Goal: Information Seeking & Learning: Find specific fact

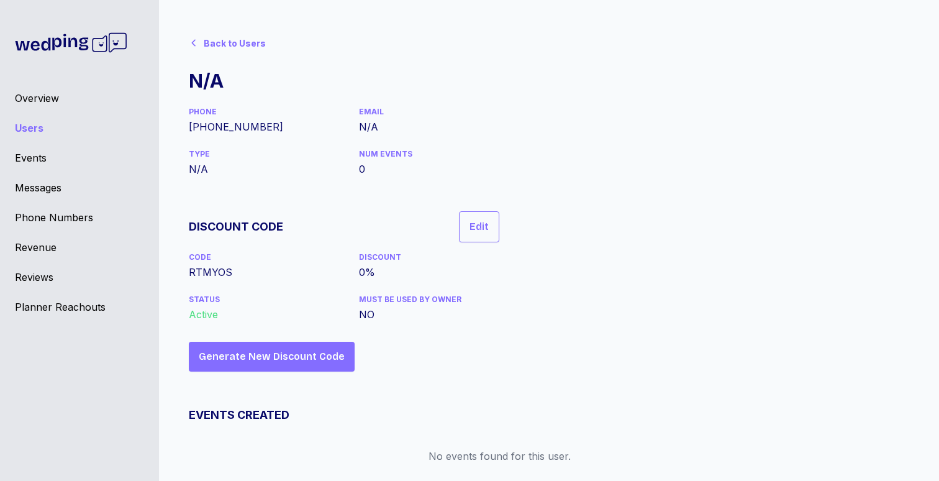
click at [196, 43] on icon at bounding box center [194, 43] width 10 height 10
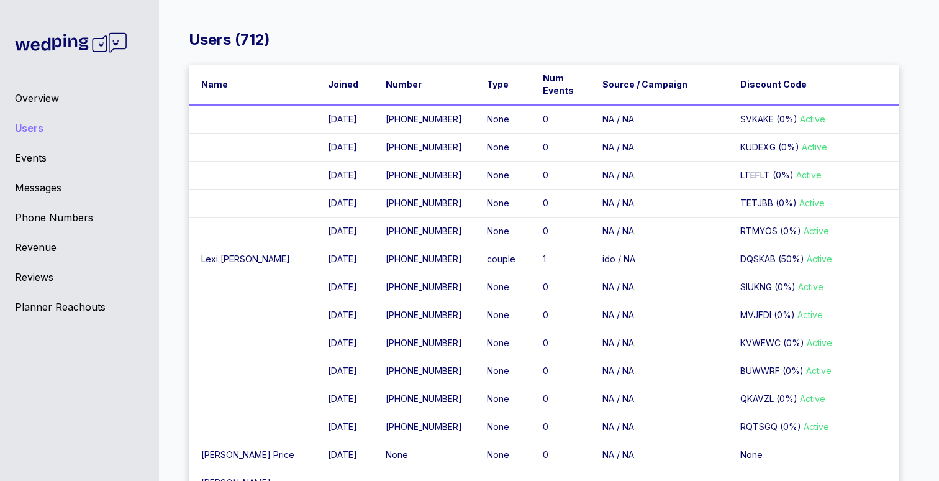
click at [253, 126] on td at bounding box center [252, 119] width 127 height 29
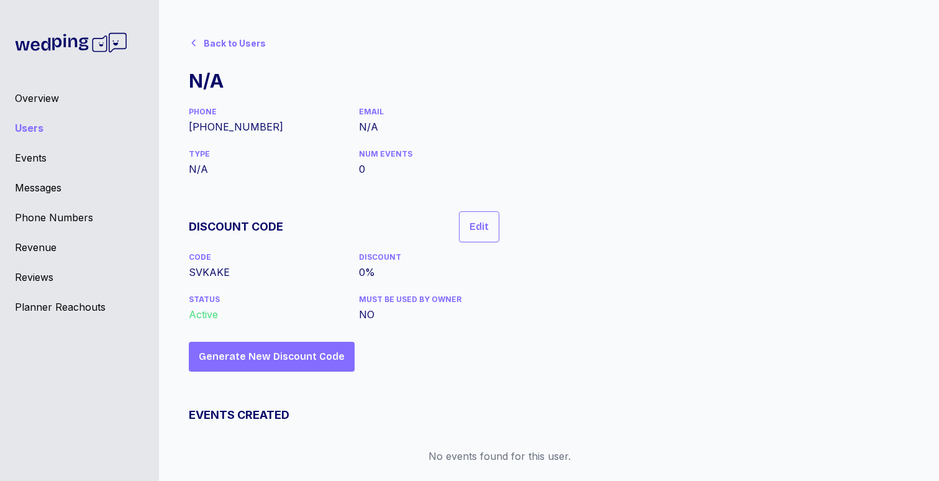
click at [237, 43] on div "Back to Users" at bounding box center [235, 43] width 62 height 12
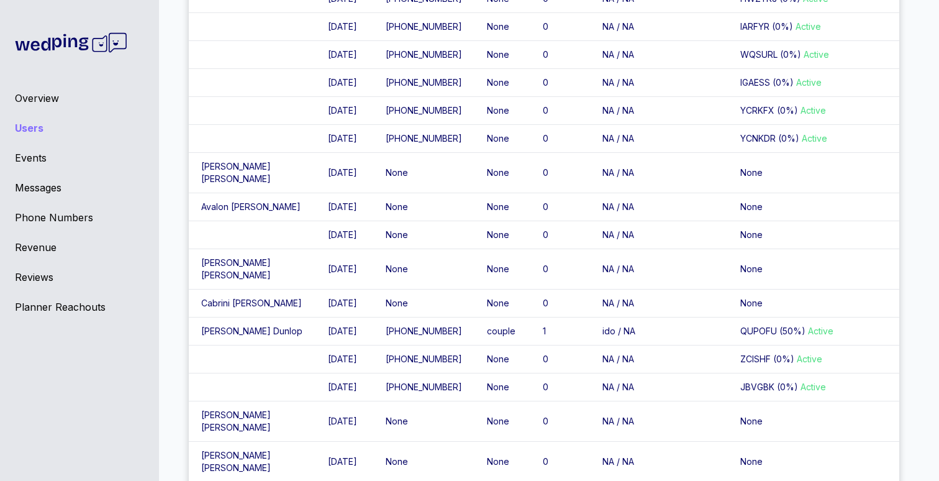
scroll to position [798, 0]
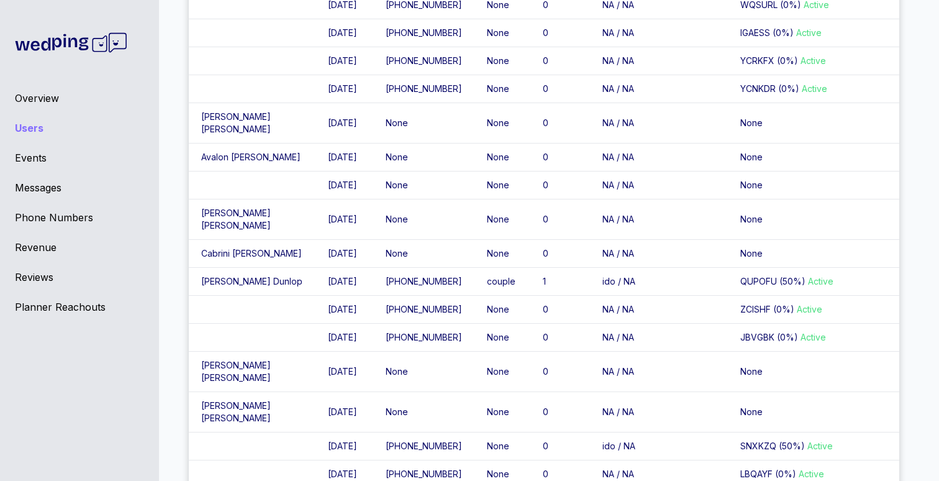
click at [29, 96] on div "Overview" at bounding box center [79, 98] width 129 height 15
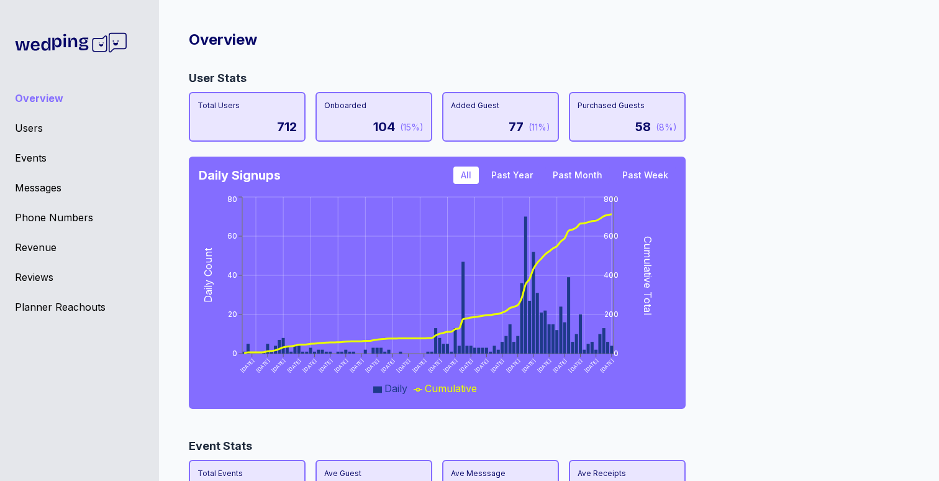
click at [532, 173] on button "Past Year" at bounding box center [512, 175] width 57 height 17
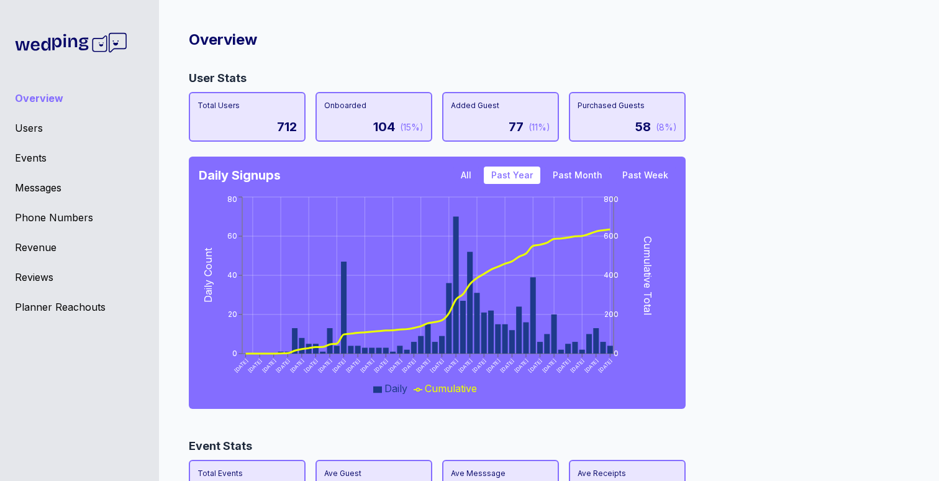
click at [477, 173] on button "All" at bounding box center [466, 175] width 25 height 17
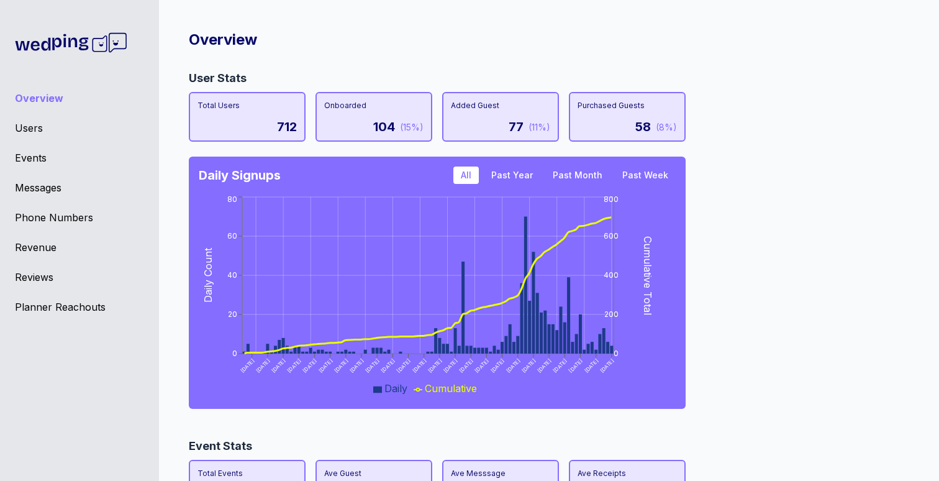
click at [736, 190] on div "User Stats Total Users 712 Onboarded 104 (15%) Added Guest 77 (11%) Purchased G…" at bounding box center [544, 244] width 711 height 348
click at [778, 277] on div "User Stats Total Users 712 Onboarded 104 (15%) Added Guest 77 (11%) Purchased G…" at bounding box center [544, 244] width 711 height 348
click at [798, 257] on div "User Stats Total Users 712 Onboarded 104 (15%) Added Guest 77 (11%) Purchased G…" at bounding box center [544, 244] width 711 height 348
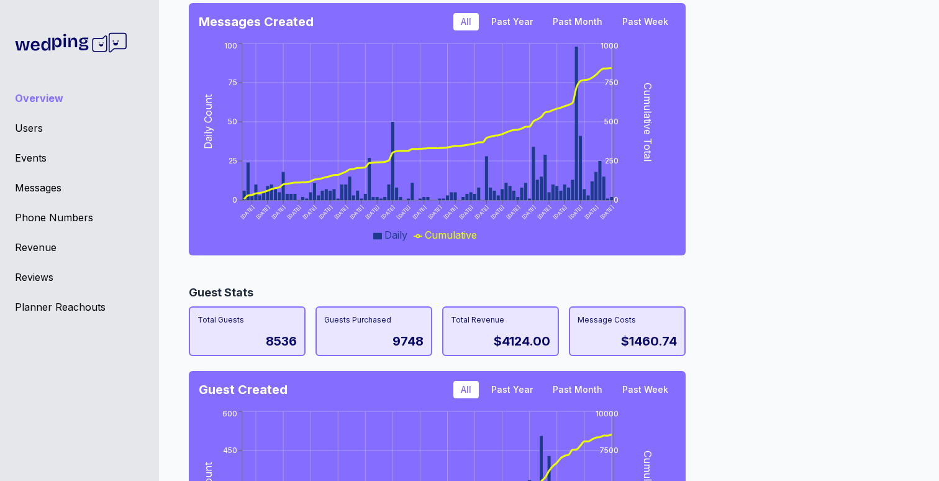
scroll to position [927, 0]
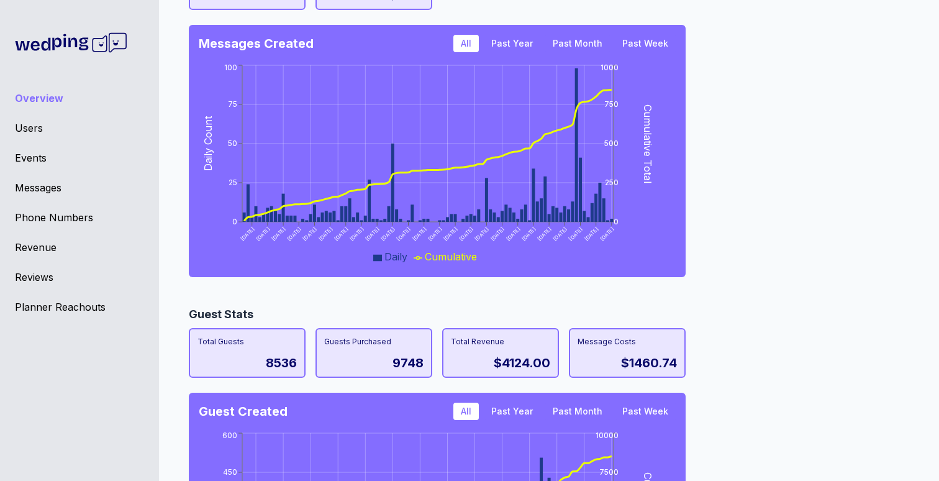
click at [493, 352] on div "Total Revenue $4124.00" at bounding box center [500, 353] width 117 height 50
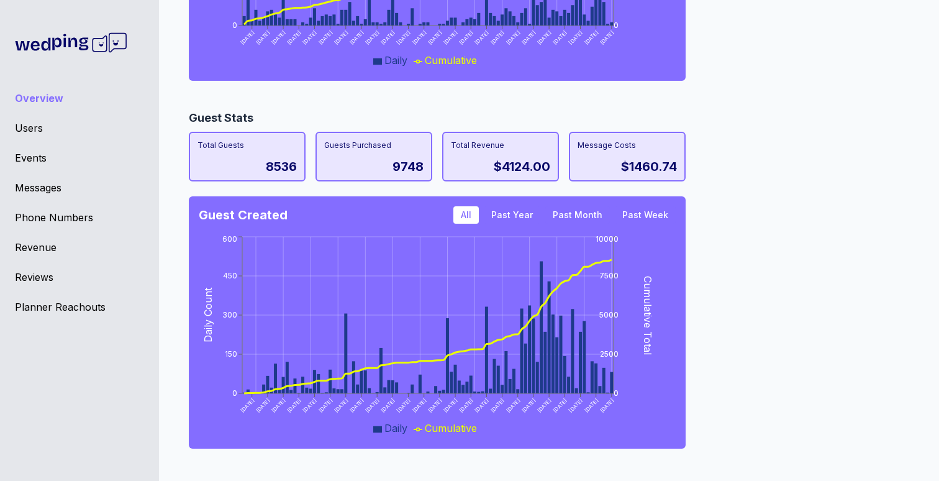
scroll to position [1130, 0]
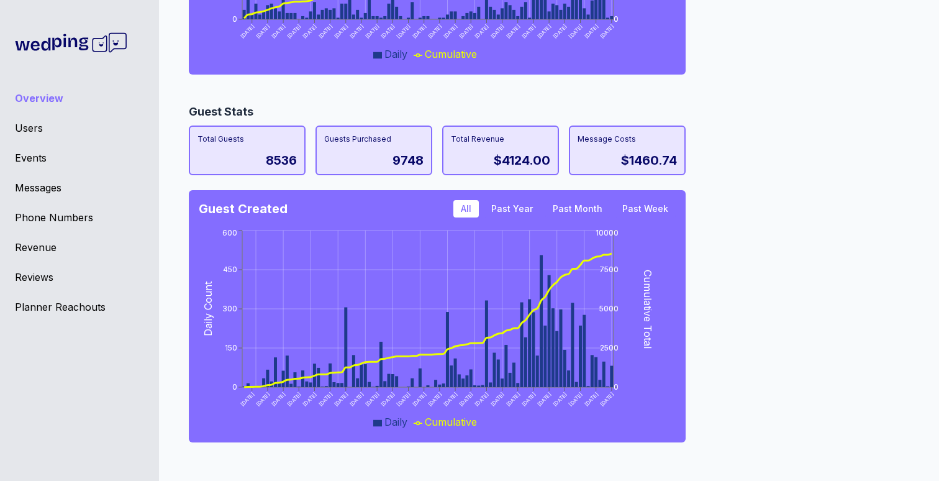
click at [741, 140] on div "Guest Stats Total Guests 8536 Guests Purchased 9748 Total Revenue $4124.00 Mess…" at bounding box center [544, 277] width 711 height 348
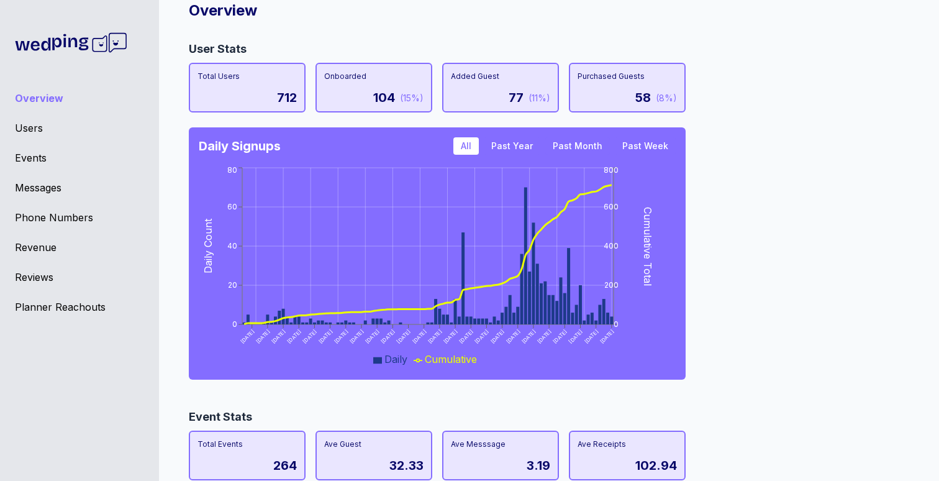
scroll to position [0, 0]
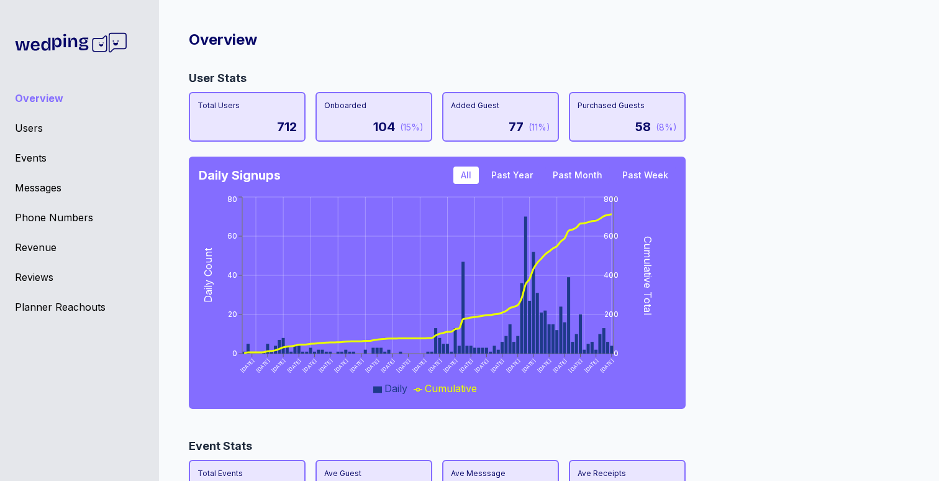
click at [744, 245] on div "User Stats Total Users 712 Onboarded 104 (15%) Added Guest 77 (11%) Purchased G…" at bounding box center [544, 244] width 711 height 348
click at [48, 309] on div "Planner Reachouts" at bounding box center [79, 306] width 129 height 15
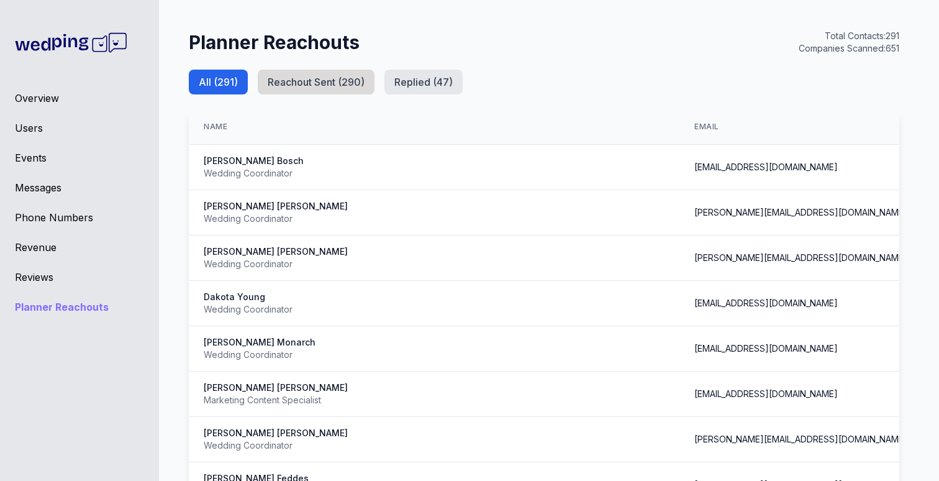
click at [331, 80] on button "Reachout Sent ( 290 )" at bounding box center [316, 82] width 117 height 25
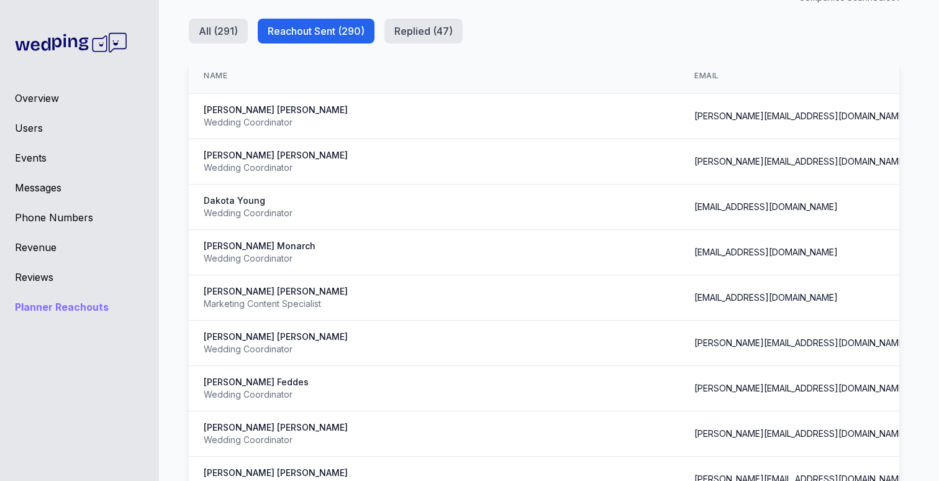
scroll to position [59, 0]
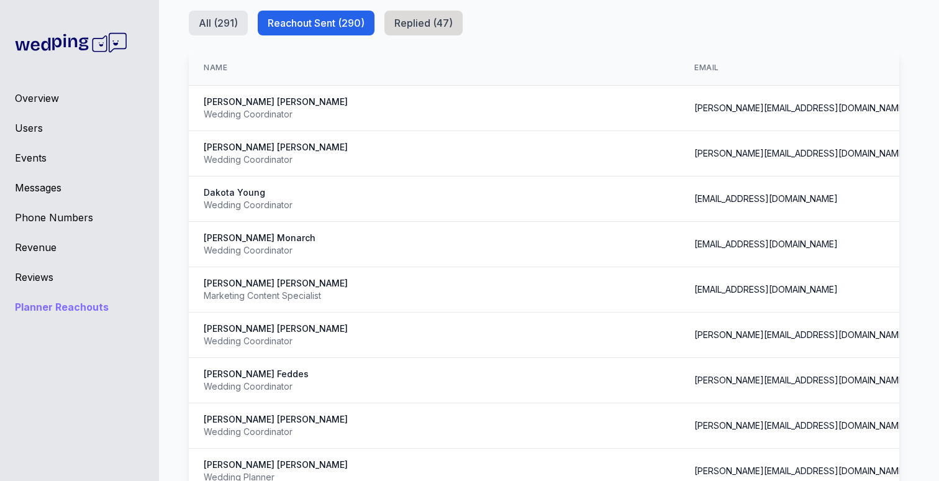
click at [421, 17] on button "Replied ( 47 )" at bounding box center [424, 23] width 78 height 25
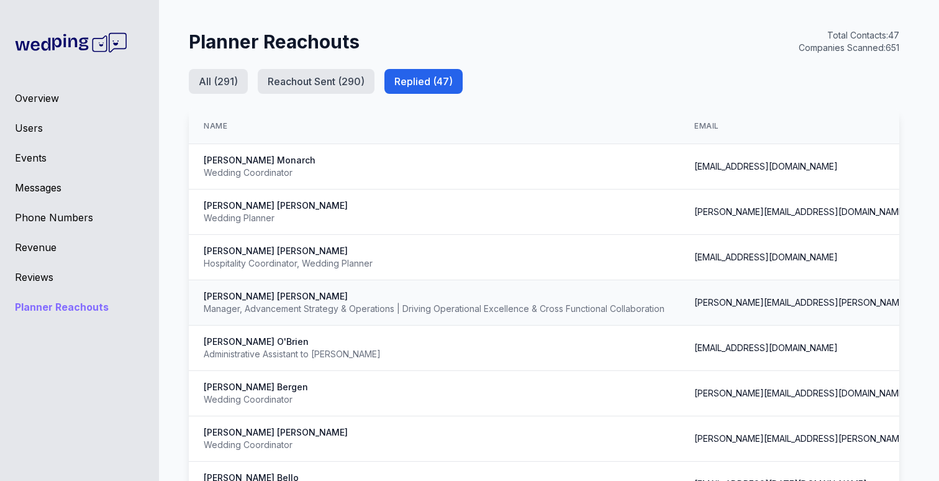
scroll to position [0, 0]
click at [32, 124] on div "Users" at bounding box center [79, 128] width 129 height 15
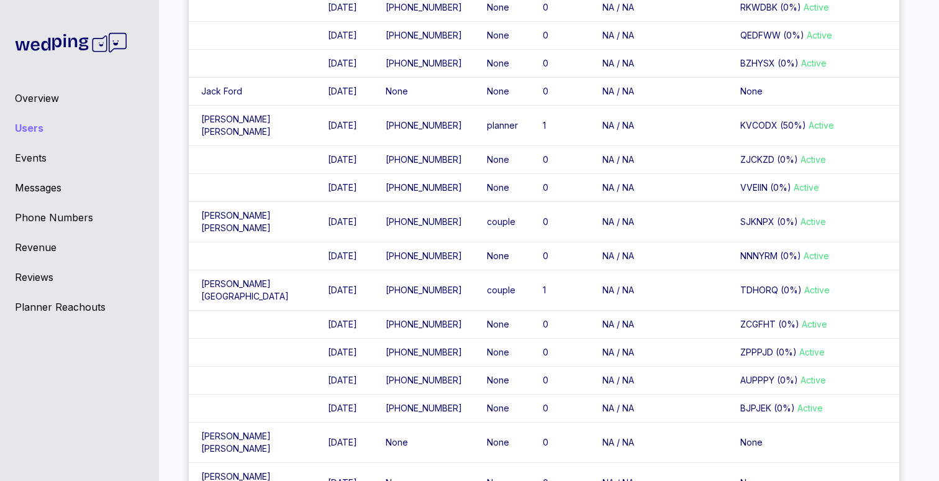
scroll to position [1630, 0]
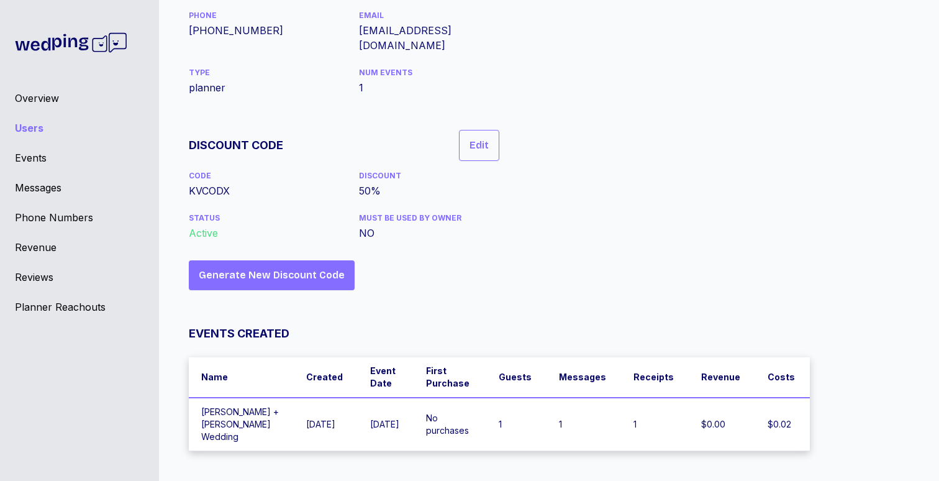
scroll to position [69, 0]
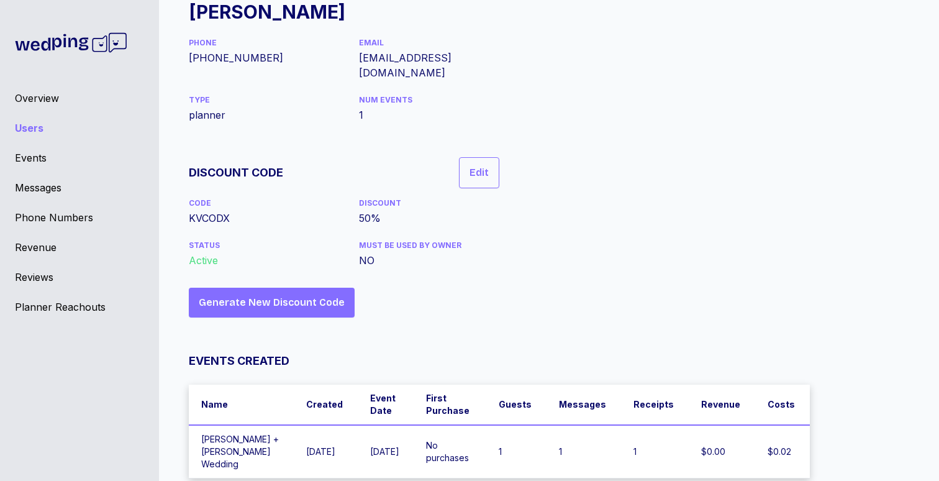
click at [250, 425] on td "[PERSON_NAME] + [PERSON_NAME] Wedding" at bounding box center [241, 451] width 105 height 53
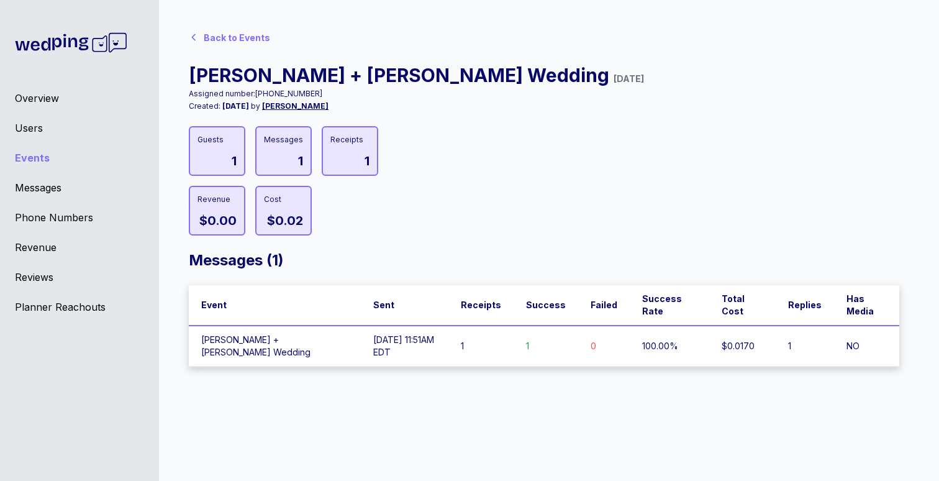
scroll to position [10, 0]
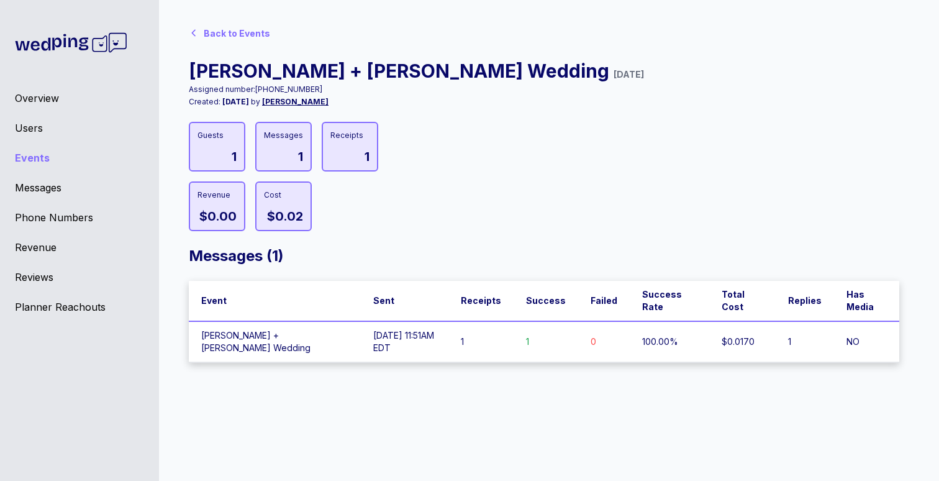
click at [221, 31] on div "Back to Events" at bounding box center [237, 33] width 66 height 12
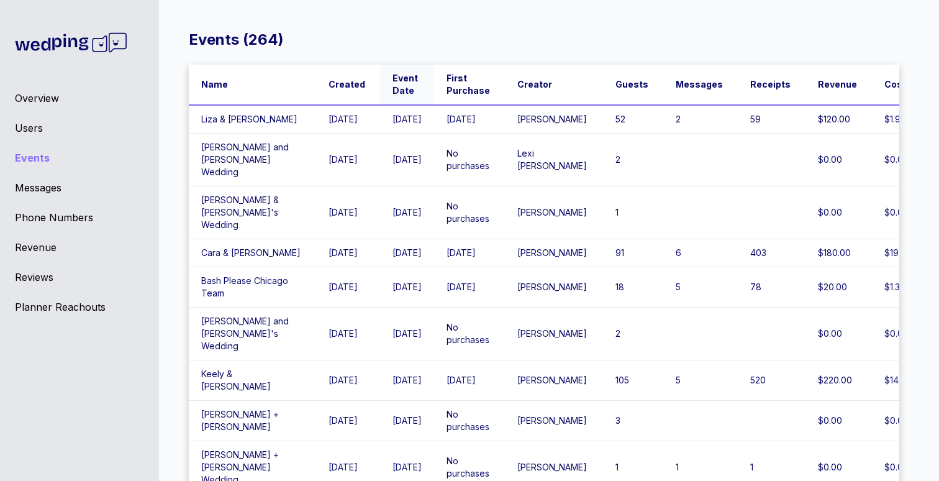
click at [393, 91] on span "Event Date" at bounding box center [406, 84] width 27 height 25
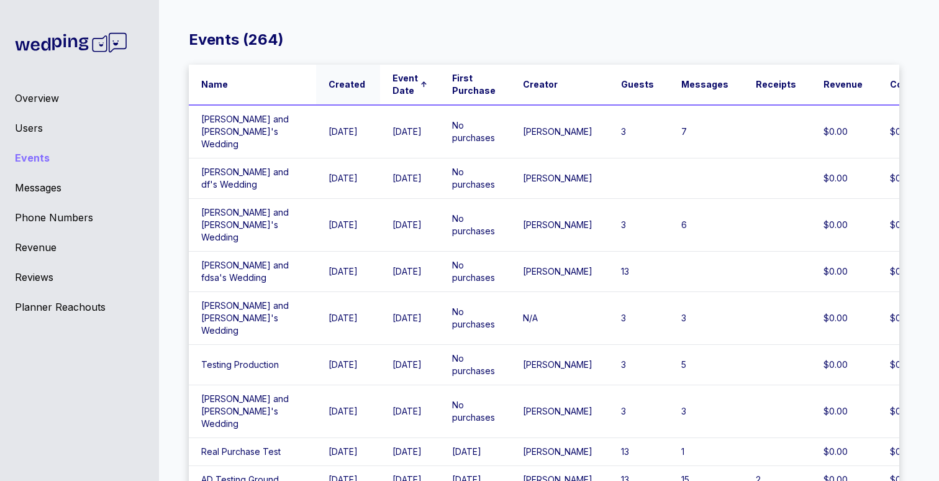
click at [329, 87] on span "Created" at bounding box center [347, 84] width 37 height 12
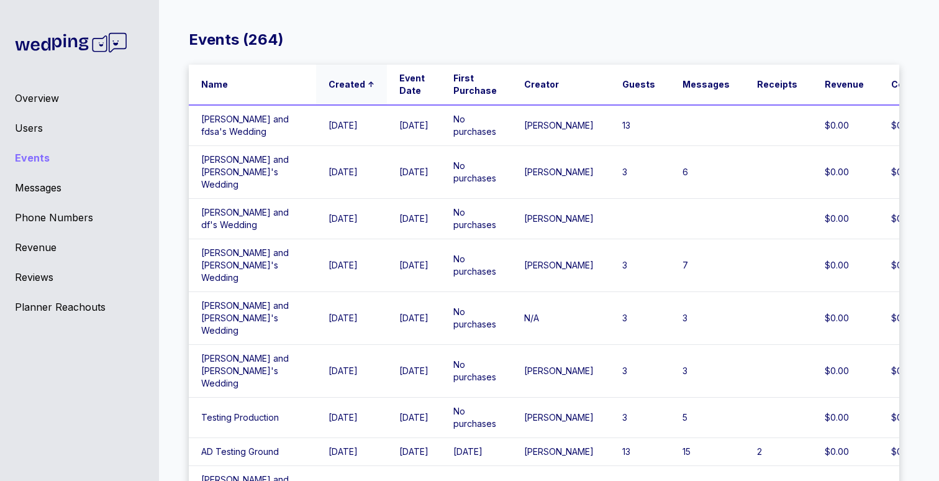
click at [329, 87] on span "Created" at bounding box center [347, 84] width 37 height 12
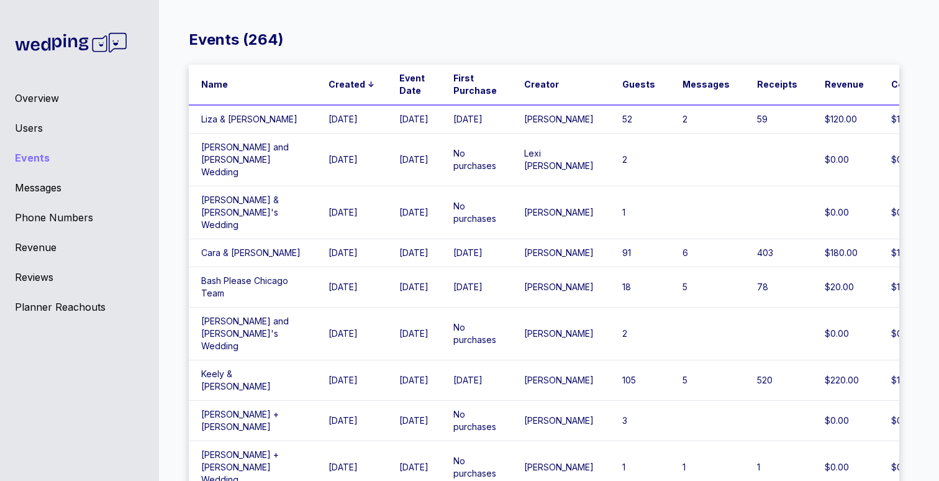
click at [527, 125] on td "[PERSON_NAME]" at bounding box center [561, 119] width 98 height 29
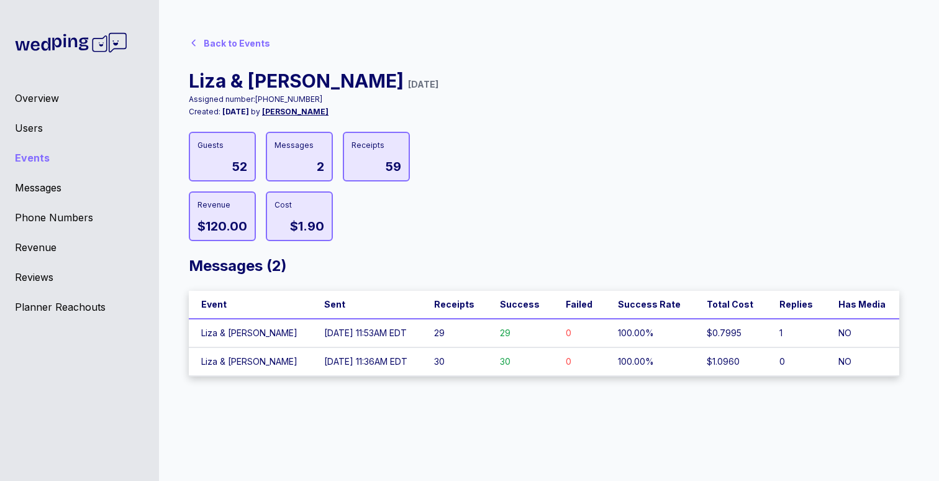
click at [198, 40] on icon at bounding box center [194, 43] width 10 height 10
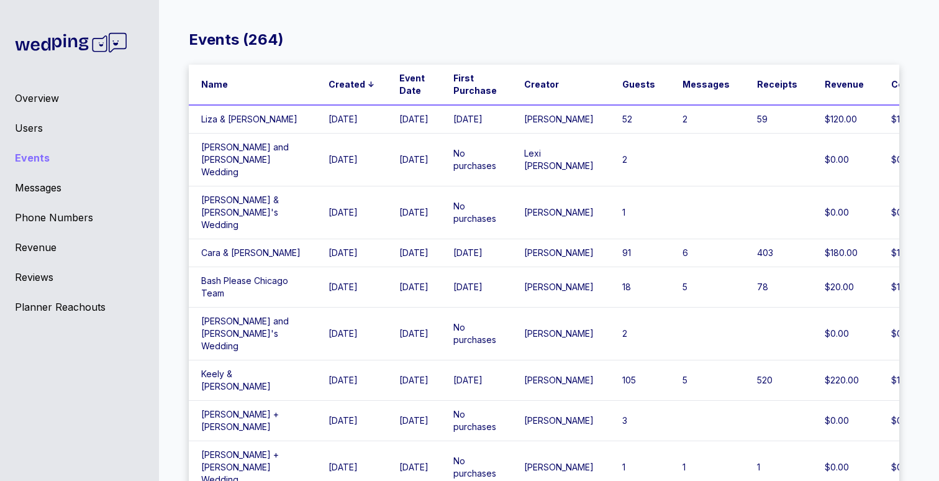
click at [524, 124] on span "[PERSON_NAME]" at bounding box center [559, 119] width 70 height 11
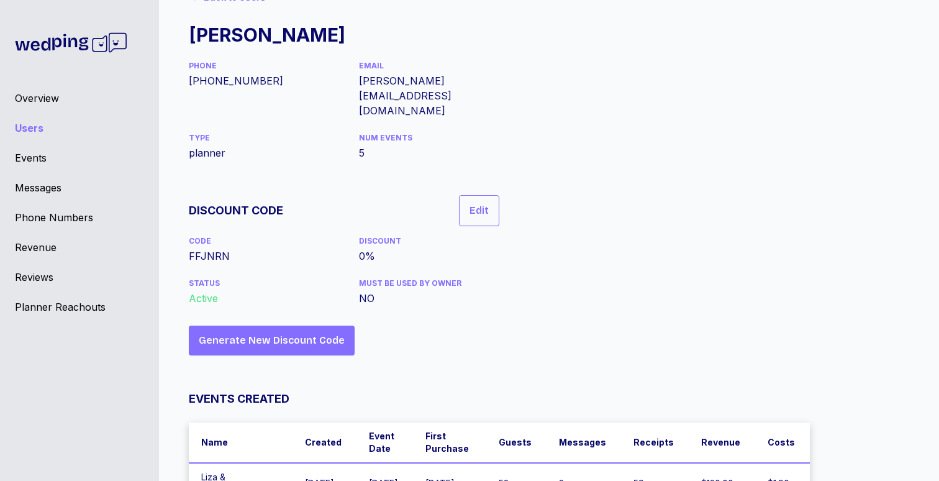
scroll to position [181, 0]
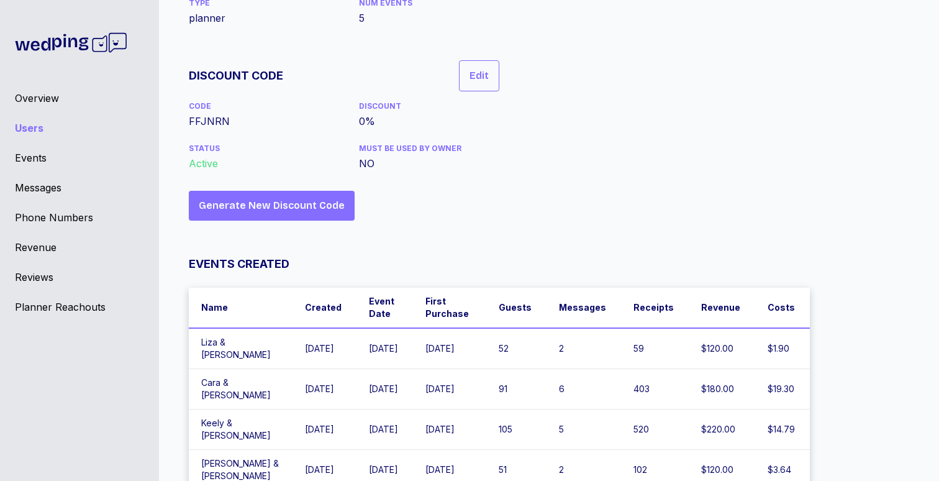
click at [861, 200] on div "Back to Users [PERSON_NAME] PHONE [PHONE_NUMBER] EMAIL [PERSON_NAME][EMAIL_ADDR…" at bounding box center [544, 190] width 711 height 682
click at [855, 196] on div "Back to Users [PERSON_NAME] PHONE [PHONE_NUMBER] EMAIL [PERSON_NAME][EMAIL_ADDR…" at bounding box center [544, 190] width 711 height 682
click at [859, 331] on div "Back to Users [PERSON_NAME] PHONE [PHONE_NUMBER] EMAIL [PERSON_NAME][EMAIL_ADDR…" at bounding box center [544, 190] width 711 height 682
click at [867, 343] on div "Back to Users [PERSON_NAME] PHONE [PHONE_NUMBER] EMAIL [PERSON_NAME][EMAIL_ADDR…" at bounding box center [544, 190] width 711 height 682
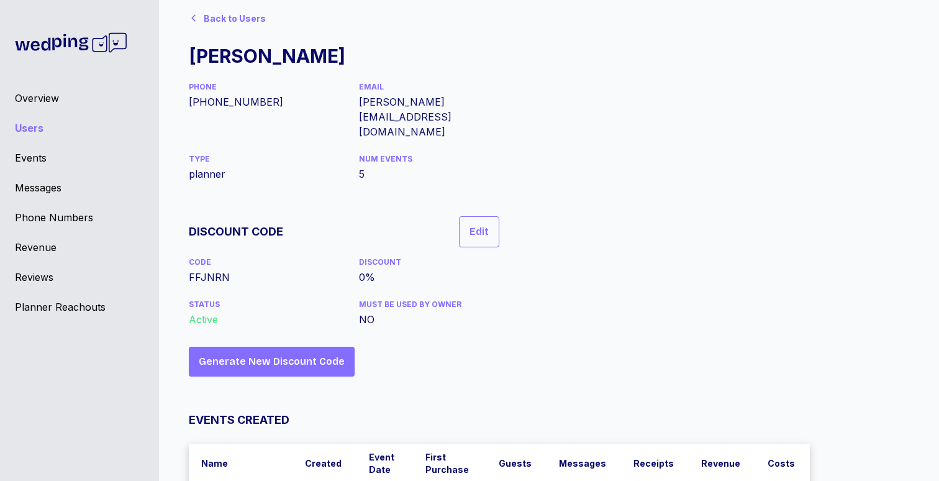
scroll to position [0, 0]
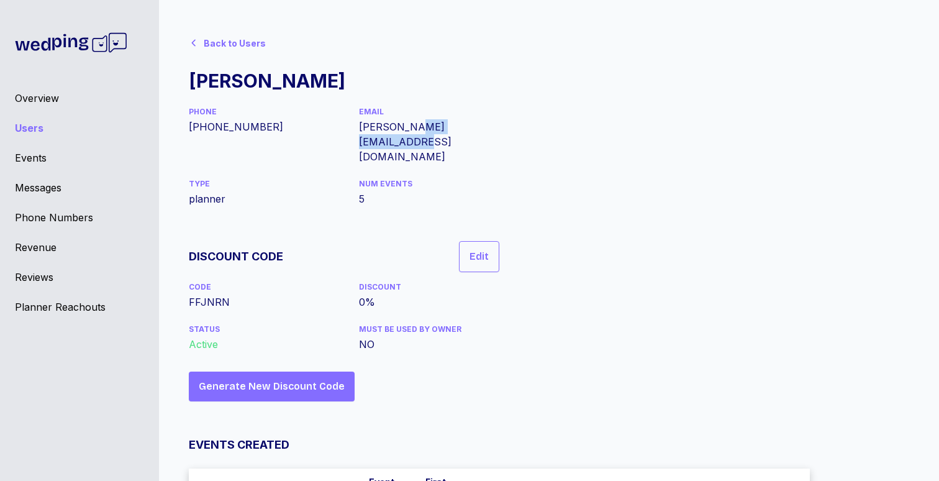
drag, startPoint x: 412, startPoint y: 128, endPoint x: 495, endPoint y: 126, distance: 83.3
click at [495, 126] on div "[PERSON_NAME][EMAIL_ADDRESS][DOMAIN_NAME]" at bounding box center [429, 141] width 140 height 45
copy div "[DOMAIN_NAME]"
click at [629, 203] on div "Back to Users [PERSON_NAME] PHONE [PHONE_NUMBER] EMAIL [PERSON_NAME][EMAIL_ADDR…" at bounding box center [544, 371] width 711 height 682
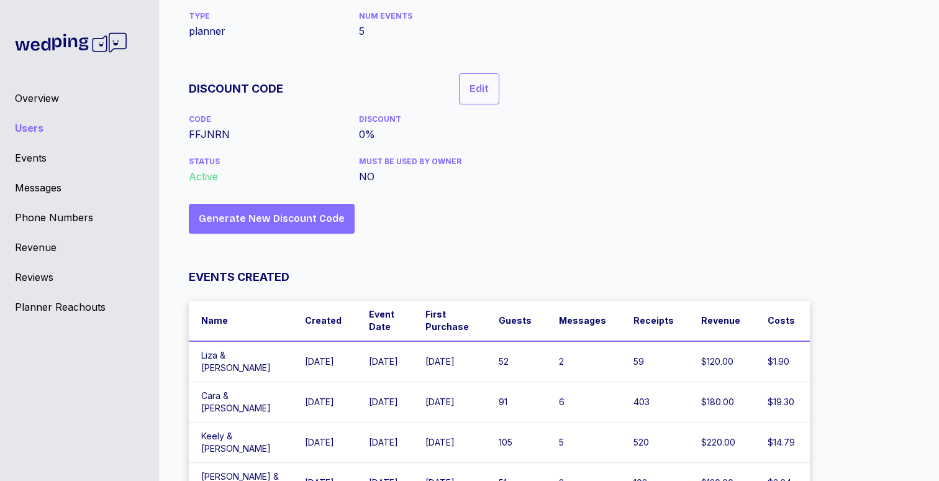
scroll to position [181, 0]
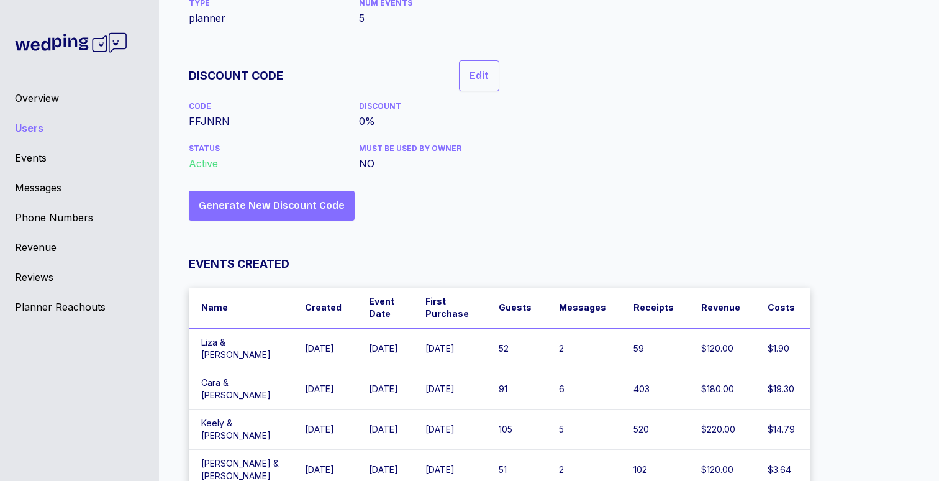
click at [846, 336] on div "Back to Users [PERSON_NAME] PHONE [PHONE_NUMBER] EMAIL [PERSON_NAME][EMAIL_ADDR…" at bounding box center [544, 190] width 711 height 682
click at [23, 125] on div "Users" at bounding box center [79, 128] width 129 height 15
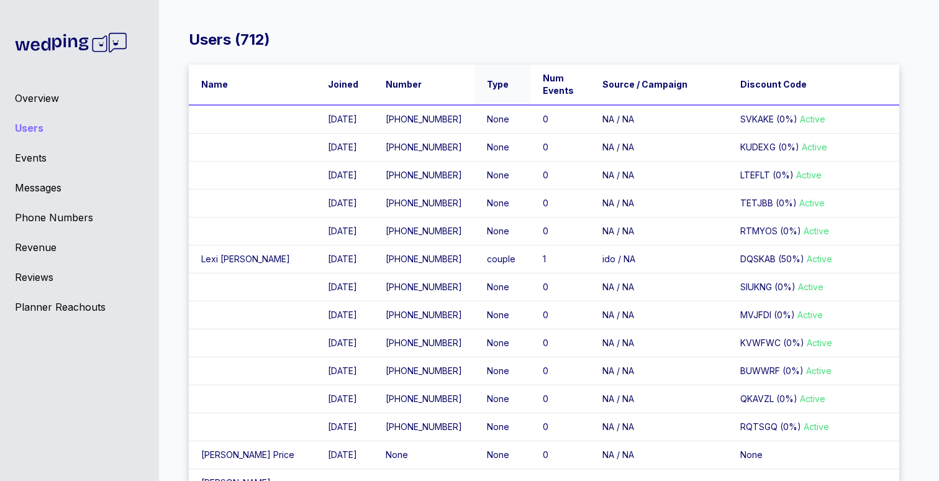
click at [487, 80] on span "Type" at bounding box center [498, 84] width 22 height 12
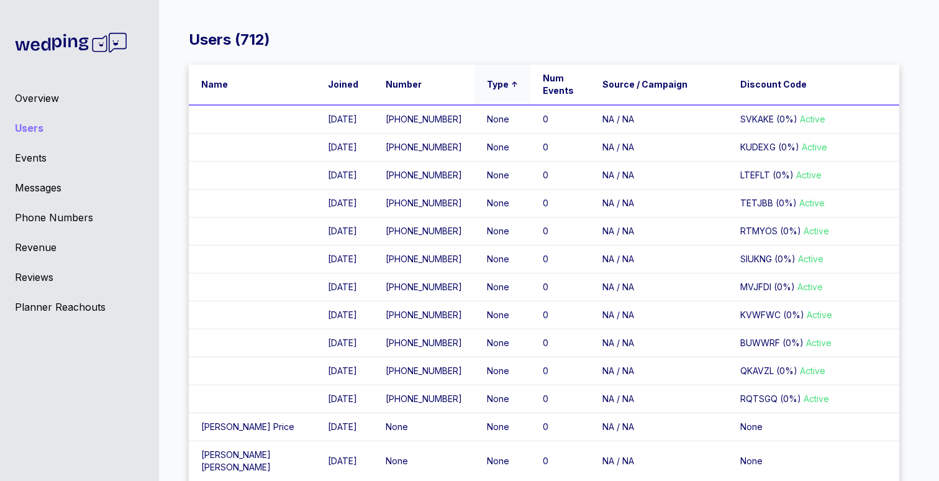
click at [487, 80] on span "Type" at bounding box center [498, 84] width 22 height 12
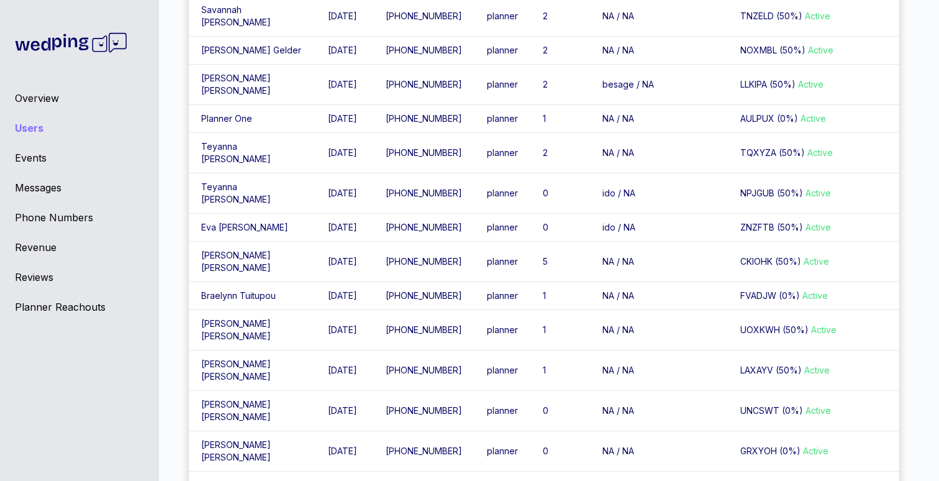
scroll to position [530, 0]
click at [475, 281] on td "planner" at bounding box center [503, 260] width 56 height 40
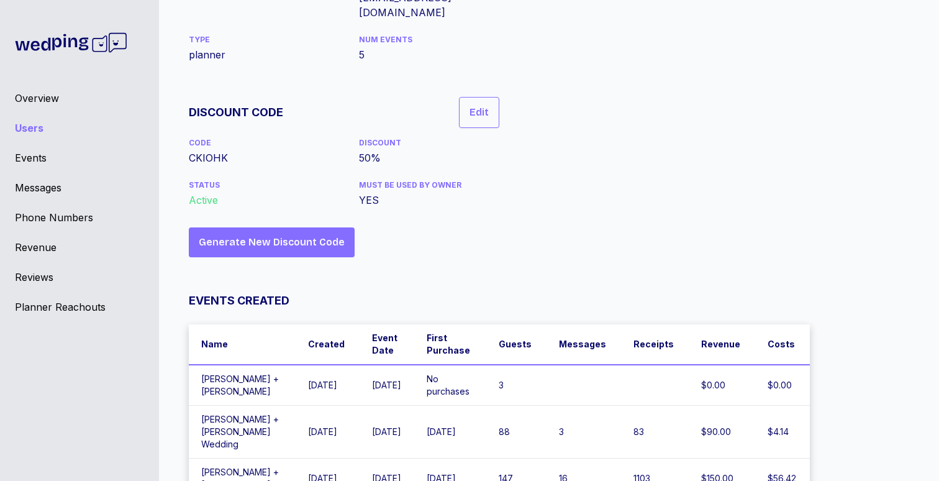
scroll to position [206, 0]
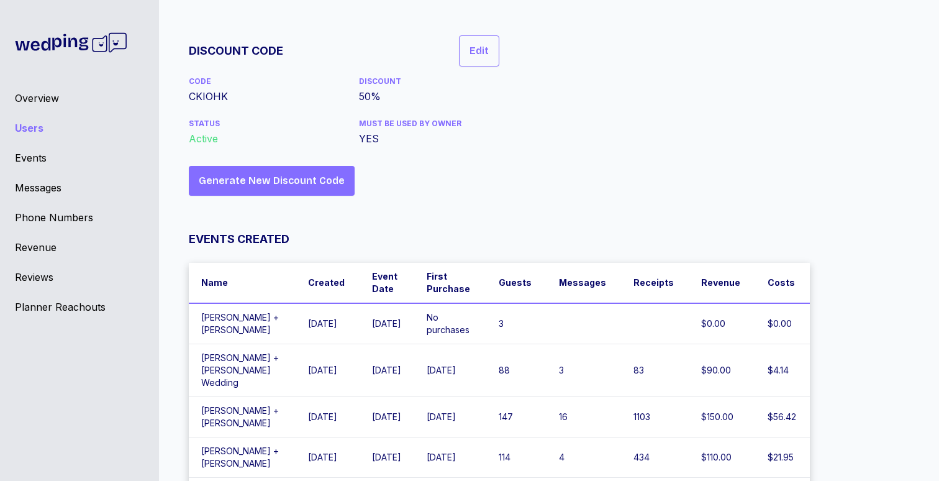
click at [240, 303] on td "[PERSON_NAME] + [PERSON_NAME]" at bounding box center [242, 323] width 107 height 41
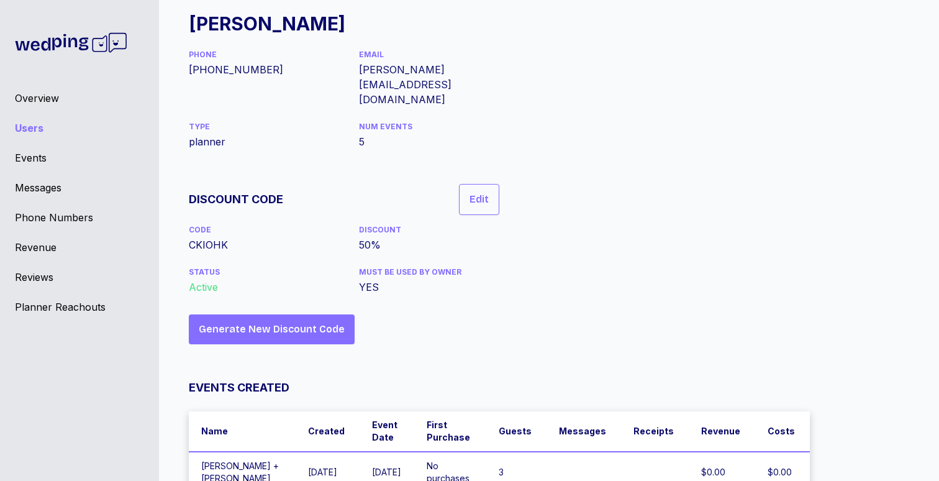
scroll to position [57, 0]
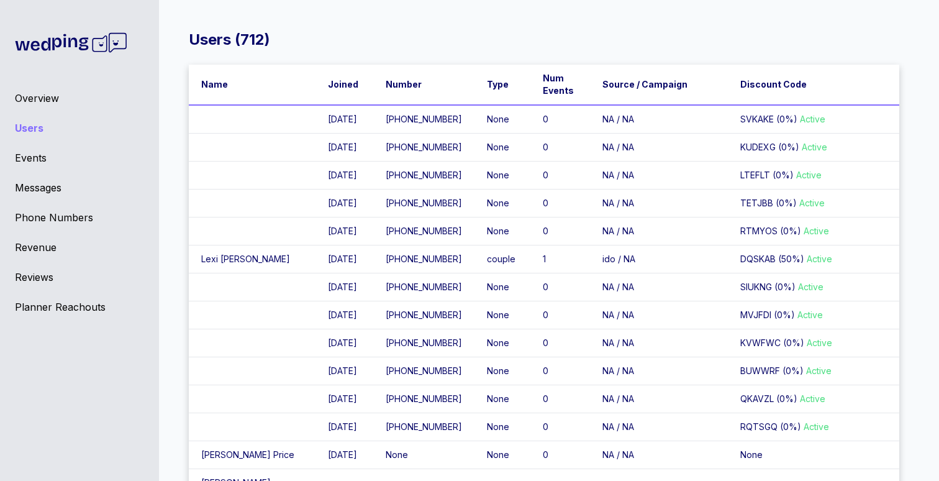
click at [676, 35] on div "Users ( 712 )" at bounding box center [544, 40] width 711 height 20
click at [487, 86] on span "Type" at bounding box center [498, 84] width 22 height 12
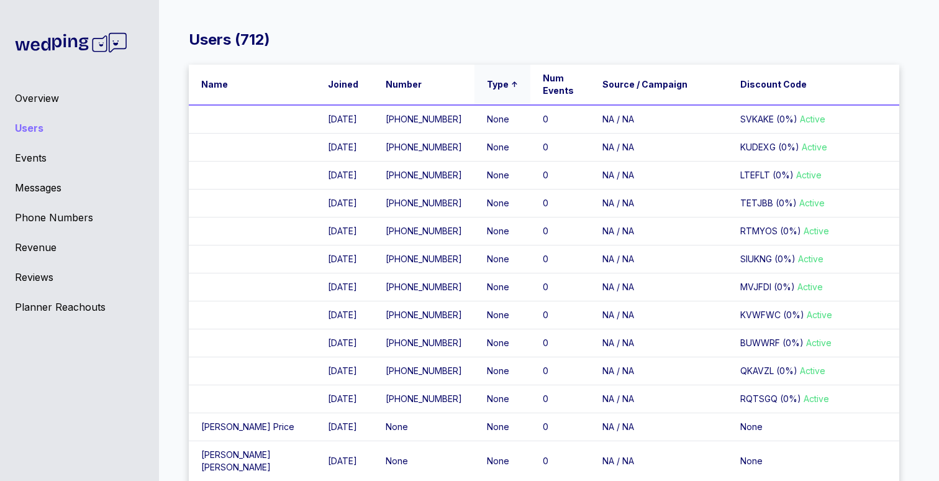
click at [487, 88] on span "Type" at bounding box center [498, 84] width 22 height 12
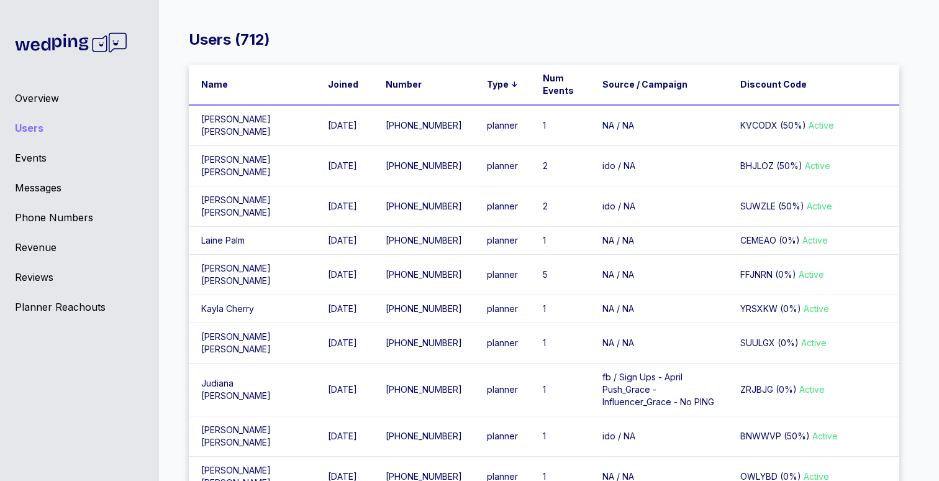
click at [245, 130] on td "[PERSON_NAME]" at bounding box center [252, 125] width 127 height 41
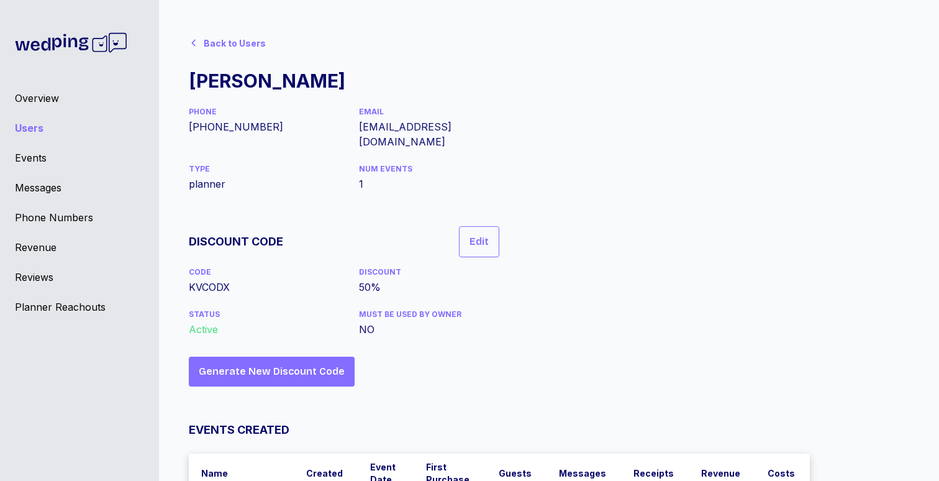
click at [189, 40] on icon at bounding box center [194, 43] width 10 height 10
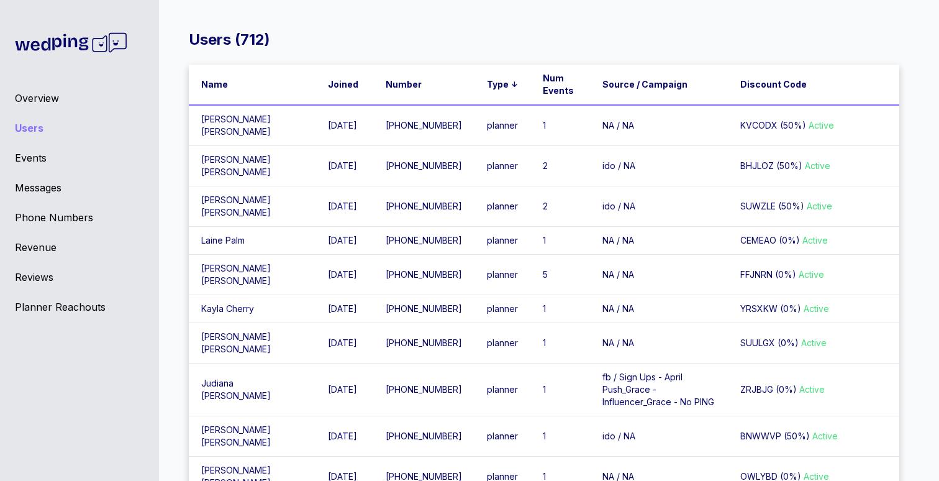
click at [155, 186] on div "Overview Users Events Messages Phone Numbers Revenue Reviews Planner Reachouts" at bounding box center [79, 240] width 159 height 481
click at [531, 166] on td "2" at bounding box center [561, 166] width 60 height 40
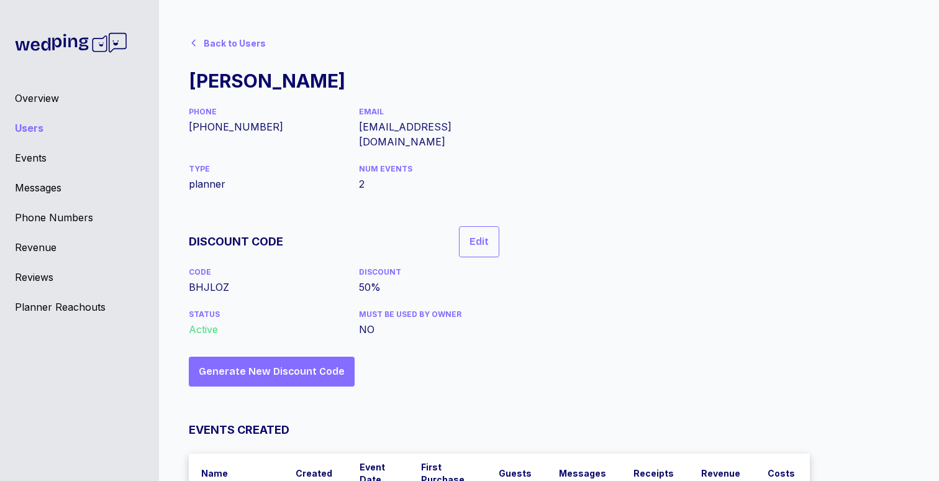
click at [232, 164] on div "TYPE" at bounding box center [259, 169] width 140 height 10
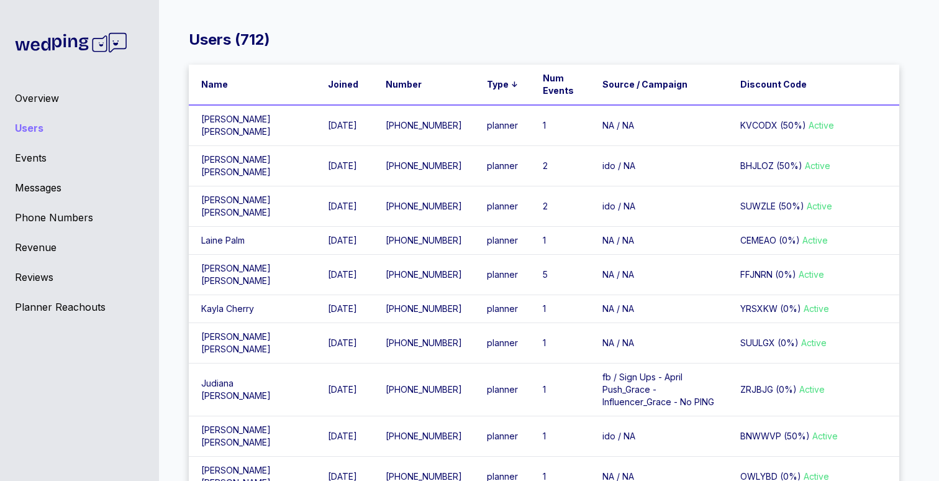
click at [231, 204] on td "[PERSON_NAME]" at bounding box center [252, 206] width 127 height 40
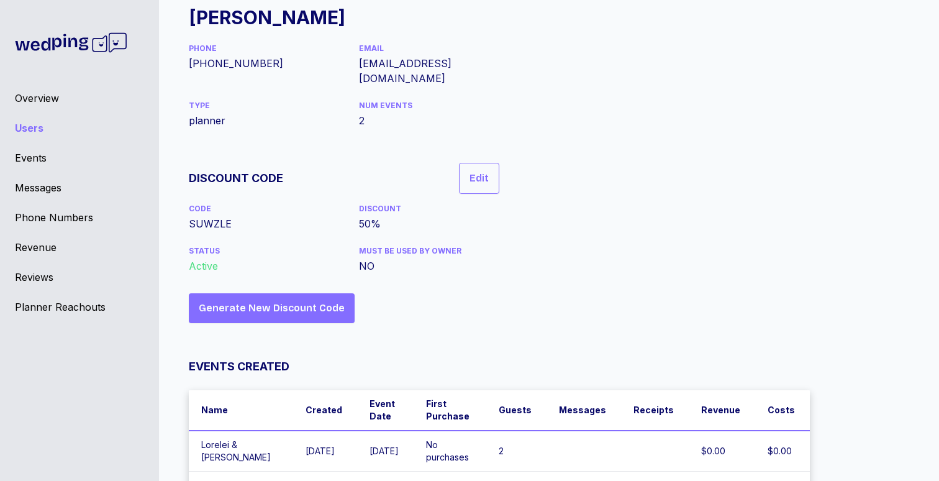
scroll to position [79, 0]
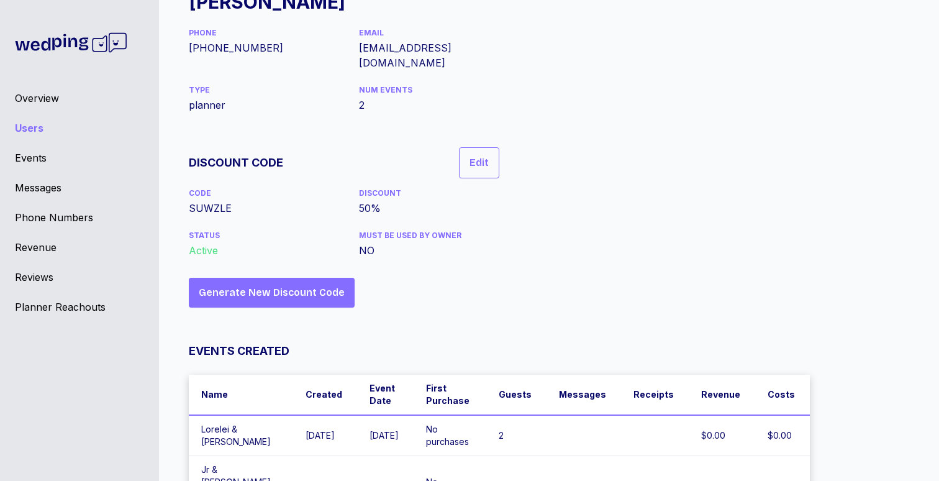
click at [517, 246] on div "Back to Users [PERSON_NAME] PHONE [PHONE_NUMBER] EMAIL [EMAIL_ADDRESS][DOMAIN_N…" at bounding box center [544, 236] width 711 height 570
